Goal: Task Accomplishment & Management: Manage account settings

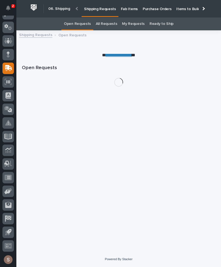
scroll to position [0, 0]
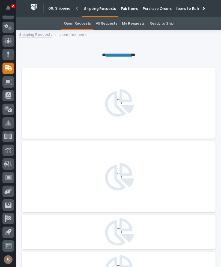
click at [127, 11] on link "Fab Items" at bounding box center [129, 8] width 22 height 17
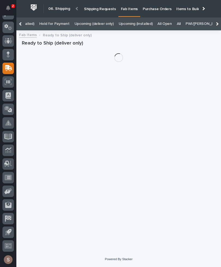
scroll to position [0, 86]
click at [177, 17] on link "All" at bounding box center [179, 23] width 4 height 13
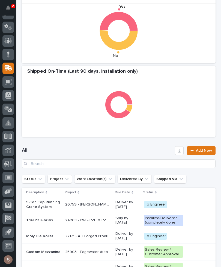
scroll to position [127, 0]
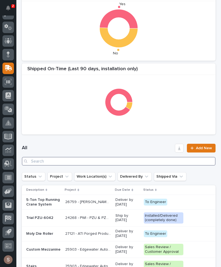
click at [72, 165] on input "Search" at bounding box center [119, 161] width 194 height 9
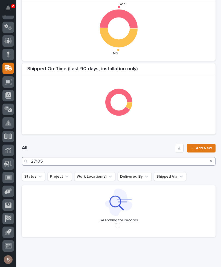
type input "27105"
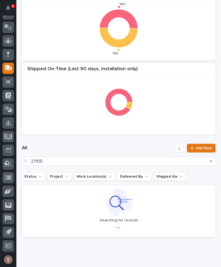
click at [133, 139] on div "All 27105 Add New" at bounding box center [119, 154] width 194 height 35
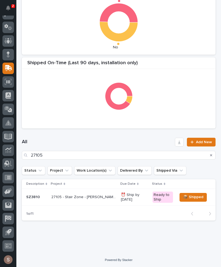
scroll to position [133, 0]
click at [74, 199] on div "27105 - Stair Zone - [PERSON_NAME] - 🤖 (v2) E-Commerce Order with Fab Item 2710…" at bounding box center [83, 196] width 65 height 9
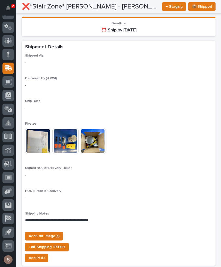
scroll to position [438, 0]
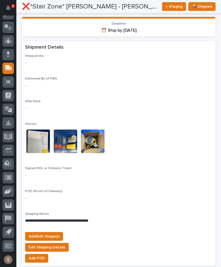
click at [58, 233] on span "Add/Edit Image(s)" at bounding box center [44, 236] width 31 height 7
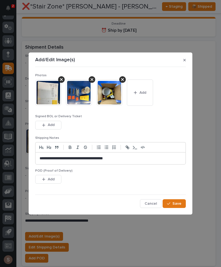
click at [143, 100] on button "Add" at bounding box center [140, 92] width 26 height 26
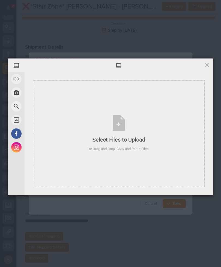
click at [123, 123] on div "Select Files to Upload or Drag and Drop, Copy and Paste Files" at bounding box center [119, 133] width 60 height 36
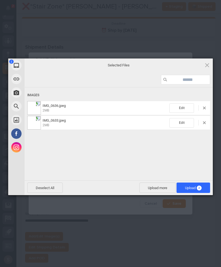
click at [160, 188] on span "Upload more" at bounding box center [157, 187] width 36 height 10
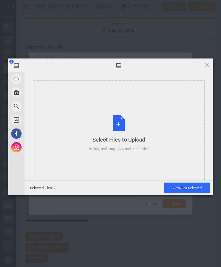
click at [126, 118] on div "Select Files to Upload or Drag and Drop, Copy and Paste Files" at bounding box center [119, 133] width 60 height 36
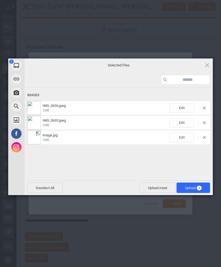
click at [196, 187] on span "Upload 3" at bounding box center [193, 188] width 17 height 4
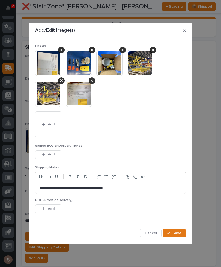
click at [59, 154] on button "Add" at bounding box center [48, 154] width 26 height 9
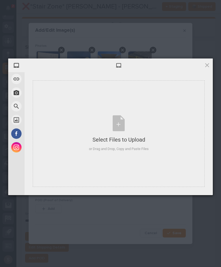
click at [124, 120] on div "Select Files to Upload or Drag and Drop, Copy and Paste Files" at bounding box center [119, 133] width 60 height 36
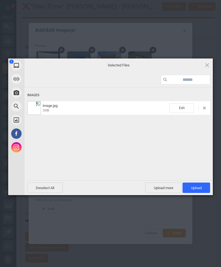
click at [201, 189] on span "Upload 1" at bounding box center [196, 188] width 11 height 4
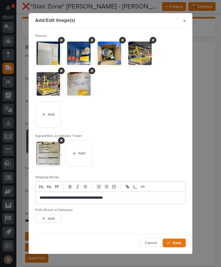
click at [180, 243] on span "Save" at bounding box center [176, 242] width 9 height 5
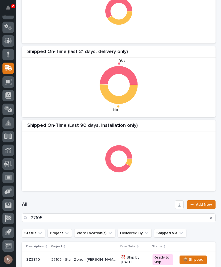
scroll to position [71, 0]
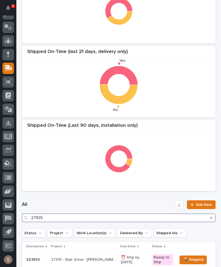
click at [72, 217] on input "27105" at bounding box center [119, 217] width 194 height 9
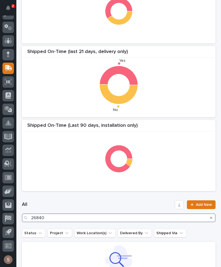
type input "26840"
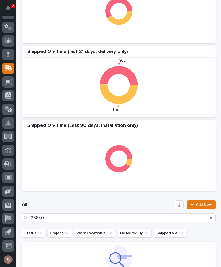
click at [153, 119] on div "Shipped On-Time (Last 90 Days, delivery only) Shipped On-Time (last 21 days, de…" at bounding box center [118, 82] width 199 height 224
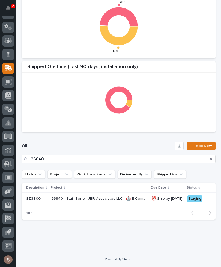
scroll to position [131, 0]
click at [98, 199] on p "26840 - Stair Zone - JBR Associates LLC - 🤖 E-Commerce Stair Order" at bounding box center [99, 198] width 97 height 6
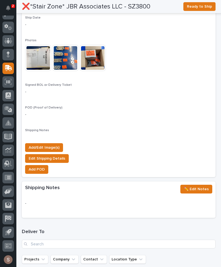
scroll to position [486, 0]
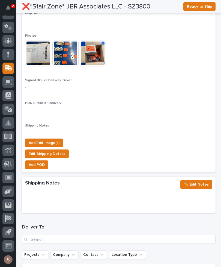
click at [53, 138] on button "Add/Edit Image(s)" at bounding box center [44, 142] width 38 height 9
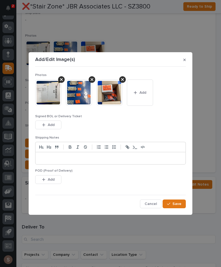
click at [141, 99] on button "Add" at bounding box center [140, 92] width 26 height 26
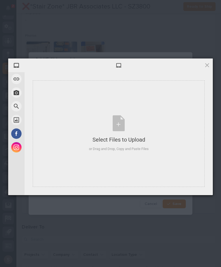
click at [120, 126] on div "Select Files to Upload or Drag and Drop, Copy and Paste Files" at bounding box center [119, 133] width 60 height 36
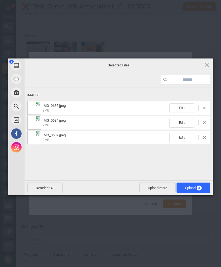
click at [157, 185] on span "Upload more" at bounding box center [157, 187] width 36 height 10
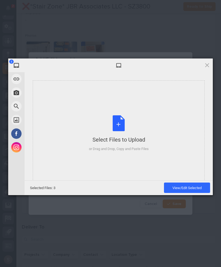
click at [128, 126] on div "Select Files to Upload or Drag and Drop, Copy and Paste Files" at bounding box center [119, 133] width 60 height 36
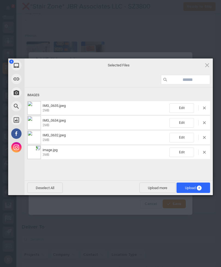
click at [193, 188] on span "Upload 4" at bounding box center [193, 188] width 17 height 4
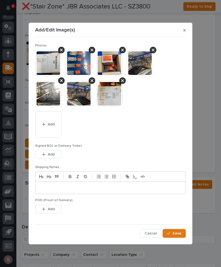
click at [54, 156] on span "Add" at bounding box center [51, 154] width 7 height 5
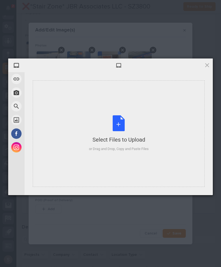
click at [115, 122] on div "Select Files to Upload or Drag and Drop, Copy and Paste Files" at bounding box center [119, 133] width 60 height 36
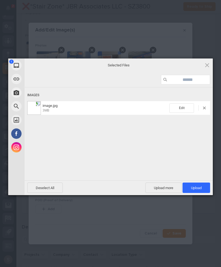
click at [203, 188] on span "Upload 1" at bounding box center [197, 187] width 28 height 10
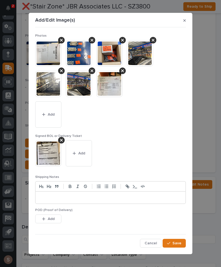
click at [179, 246] on button "Save" at bounding box center [174, 243] width 23 height 9
